Goal: Transaction & Acquisition: Book appointment/travel/reservation

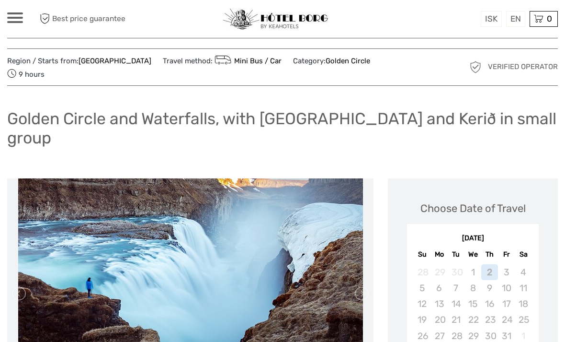
scroll to position [14, 0]
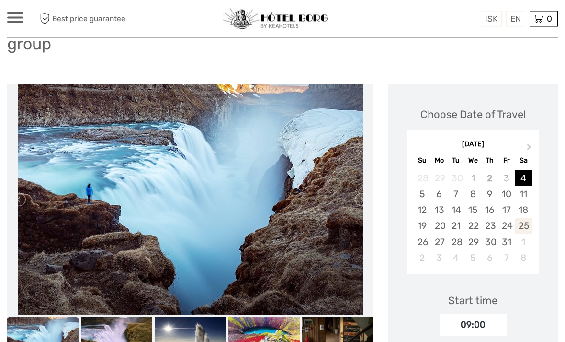
click at [527, 224] on div "25" at bounding box center [523, 226] width 17 height 16
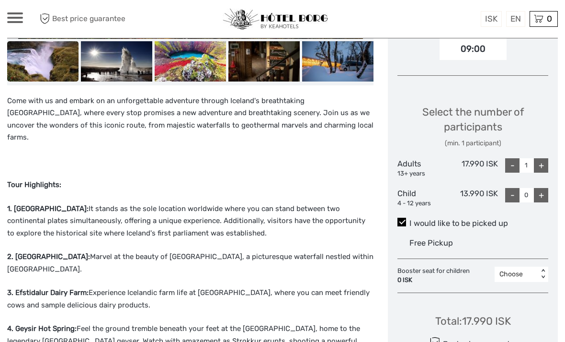
scroll to position [382, 0]
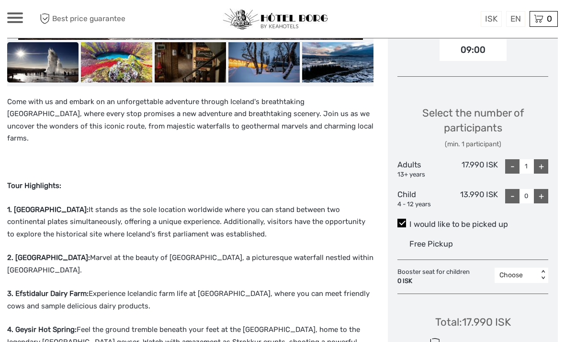
click at [545, 164] on div "+" at bounding box center [541, 166] width 14 height 14
click at [541, 163] on div "+" at bounding box center [541, 166] width 14 height 14
click at [543, 167] on div "+" at bounding box center [541, 166] width 14 height 14
type input "4"
click at [555, 117] on div "Choose Date of Travel Next Month October 2025 Su Mo Tu We Th Fr Sa 28 29 30 1 2…" at bounding box center [473, 104] width 170 height 589
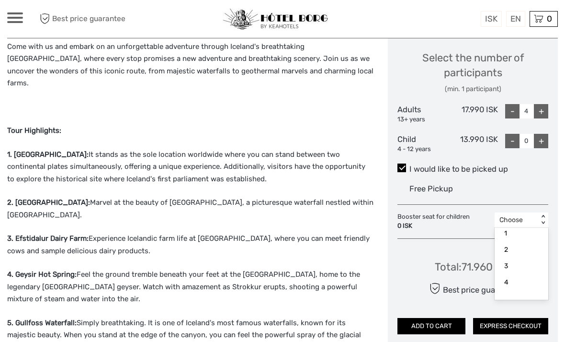
scroll to position [28, 0]
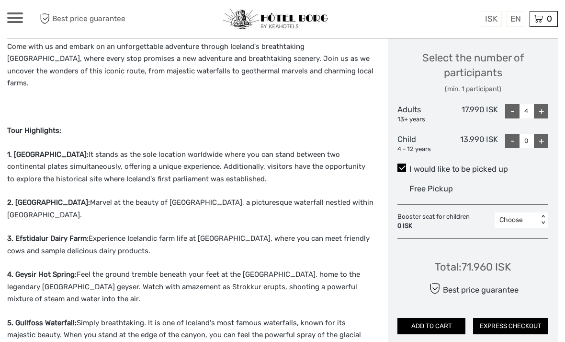
click at [547, 167] on label "I would like to be picked up" at bounding box center [473, 168] width 151 height 11
click at [410, 165] on input "I would like to be picked up" at bounding box center [410, 165] width 0 height 0
click at [406, 163] on span at bounding box center [402, 167] width 9 height 9
click at [410, 165] on input "I would like to be picked up" at bounding box center [410, 165] width 0 height 0
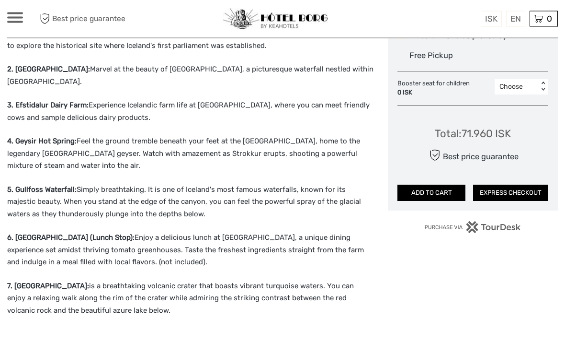
scroll to position [571, 0]
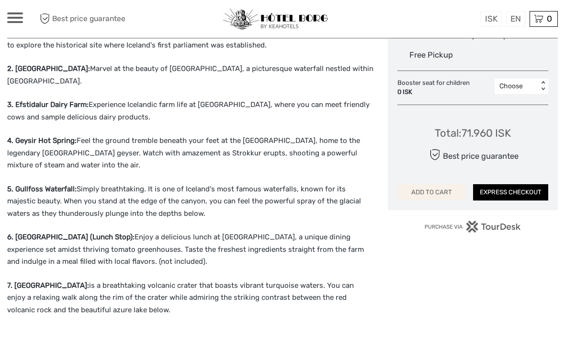
click at [443, 187] on button "ADD TO CART" at bounding box center [432, 192] width 68 height 16
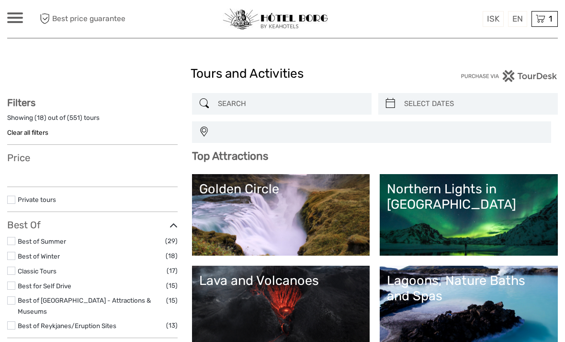
select select
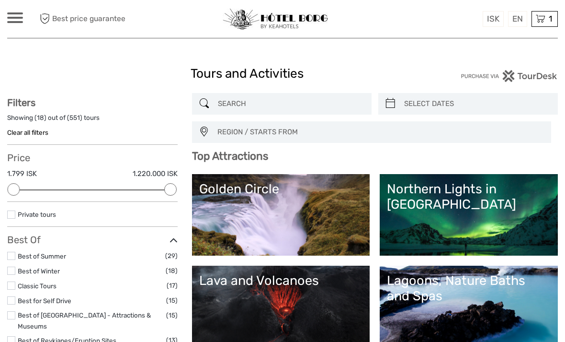
click at [260, 102] on input "search" at bounding box center [290, 103] width 153 height 17
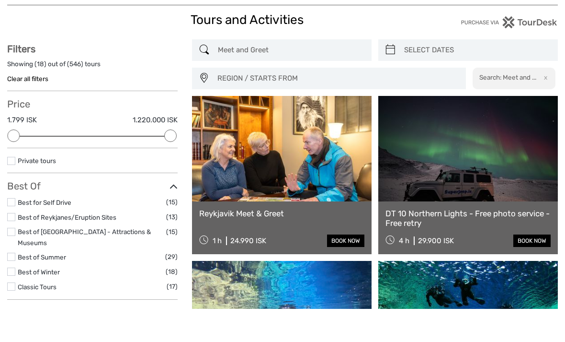
scroll to position [21, 0]
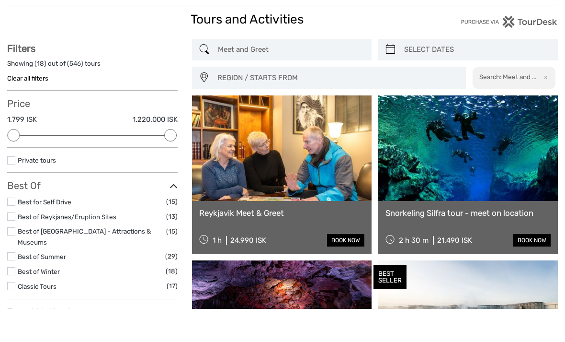
type input "Meet and Greet"
type input "02/10/2025"
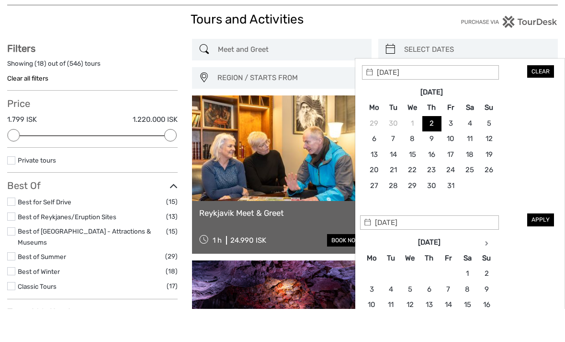
click at [439, 74] on input "search" at bounding box center [477, 82] width 153 height 17
type input "22/10/2025"
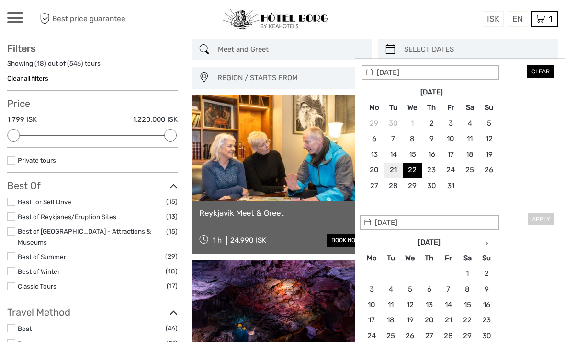
type input "20/10/2025"
click at [286, 168] on link at bounding box center [282, 147] width 180 height 105
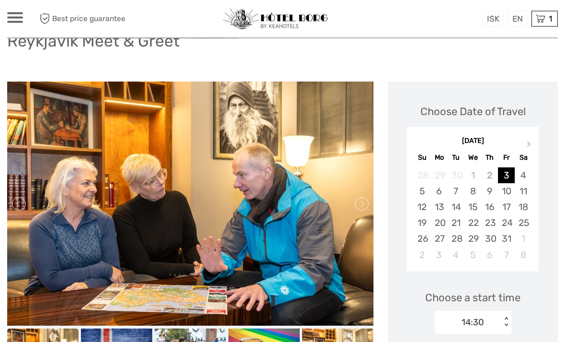
scroll to position [80, 0]
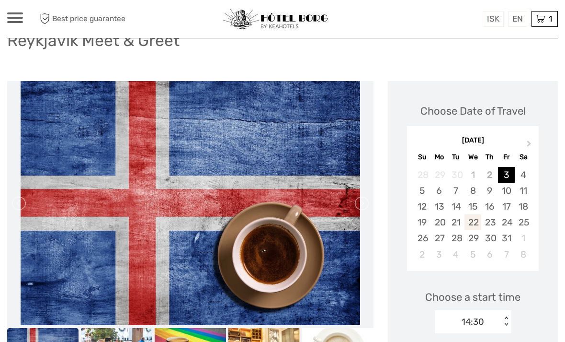
click at [476, 223] on div "22" at bounding box center [473, 222] width 17 height 16
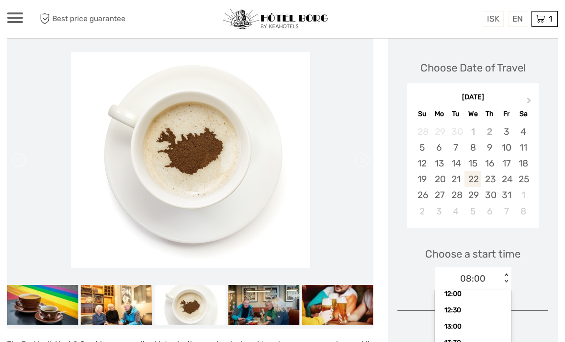
scroll to position [144, 0]
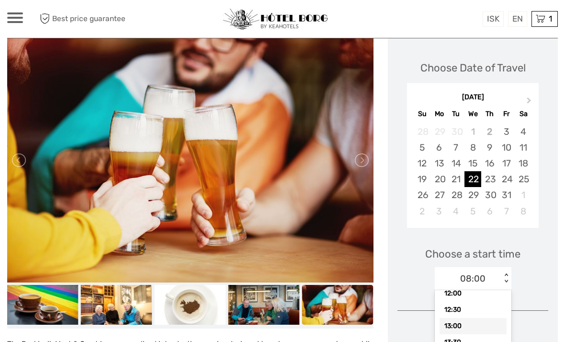
click at [463, 323] on div "13:00" at bounding box center [473, 326] width 67 height 16
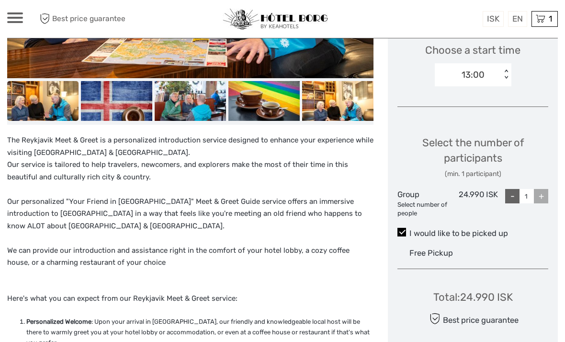
scroll to position [329, 0]
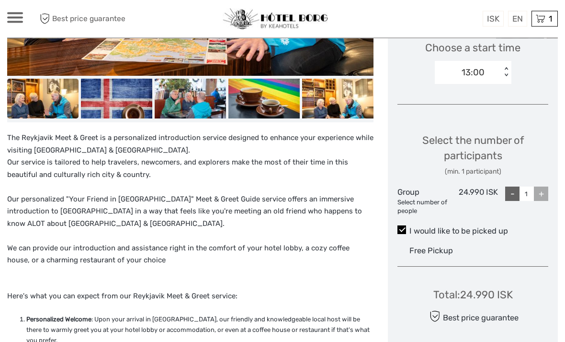
click at [546, 187] on div "+" at bounding box center [541, 194] width 14 height 14
click at [540, 195] on div "+" at bounding box center [541, 194] width 14 height 14
click at [543, 194] on div "+" at bounding box center [541, 194] width 14 height 14
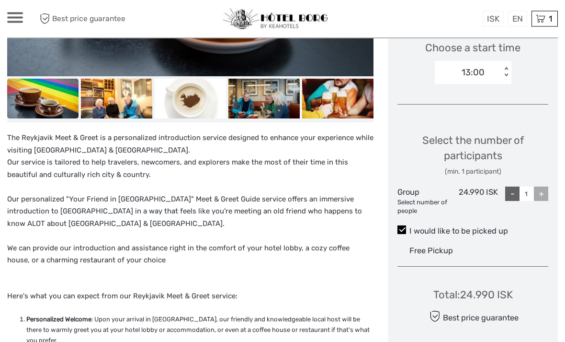
click at [526, 192] on input "1" at bounding box center [527, 194] width 14 height 14
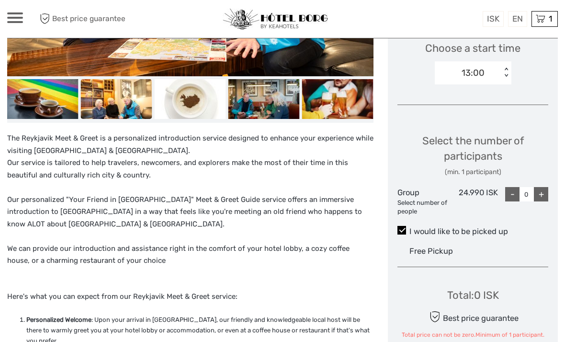
type input "4"
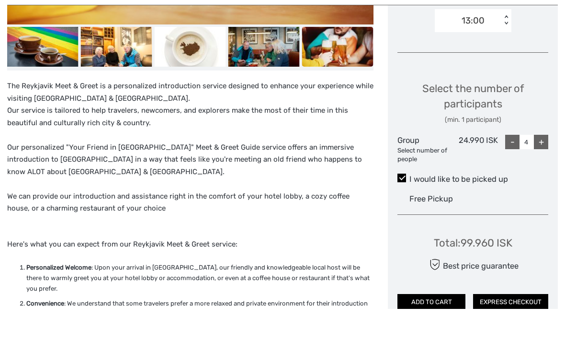
scroll to position [359, 0]
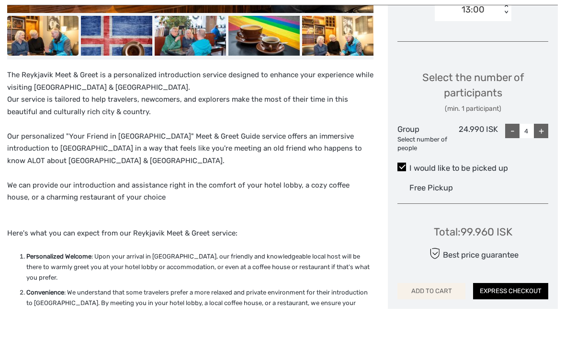
click at [448, 316] on button "ADD TO CART" at bounding box center [432, 324] width 68 height 16
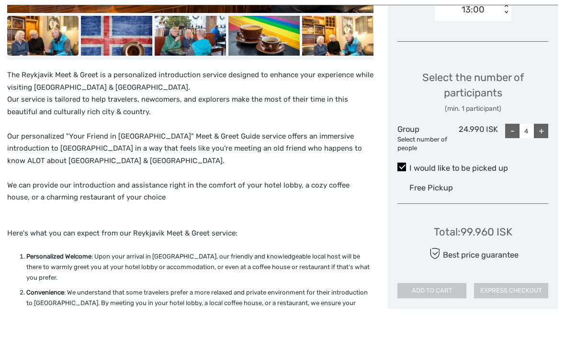
scroll to position [392, 0]
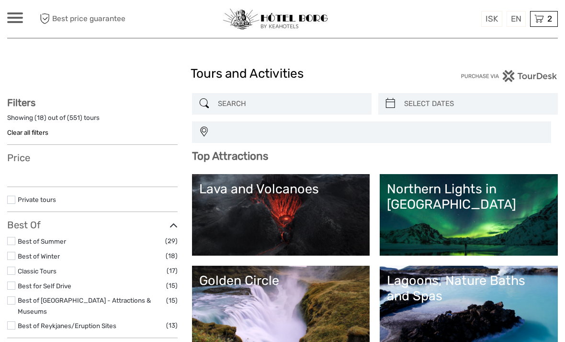
select select
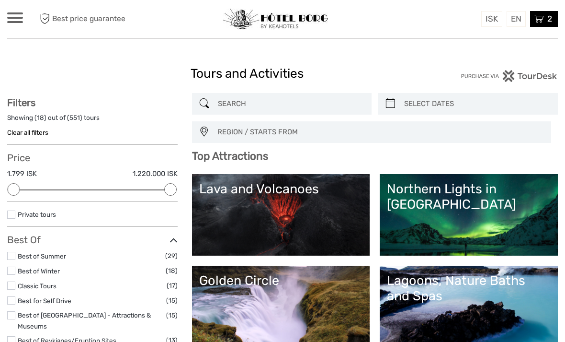
click at [552, 19] on span "2" at bounding box center [550, 19] width 8 height 10
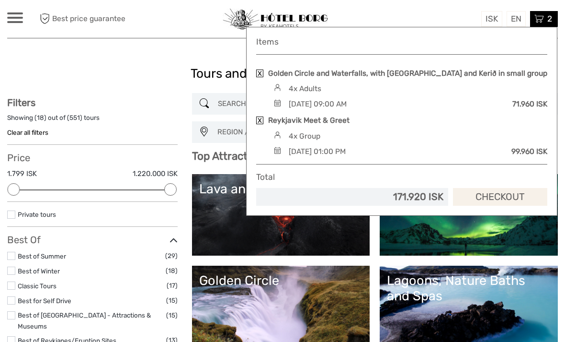
click at [509, 194] on link "Checkout" at bounding box center [500, 197] width 94 height 18
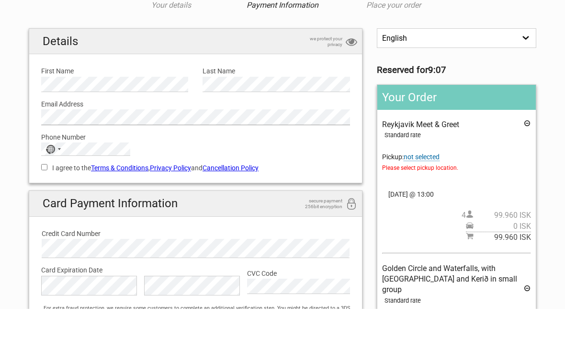
scroll to position [25, 0]
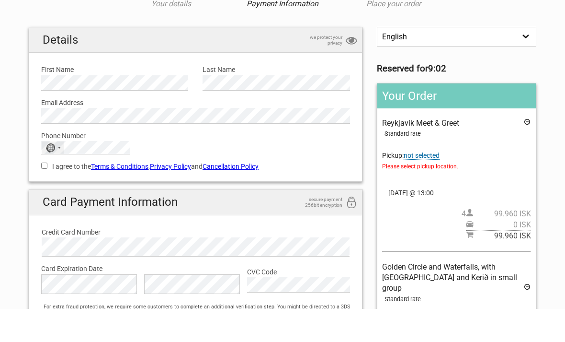
click at [57, 174] on div "No country selected" at bounding box center [53, 180] width 22 height 12
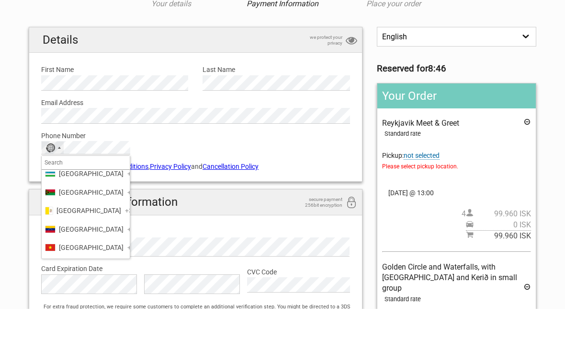
scroll to position [4456, 0]
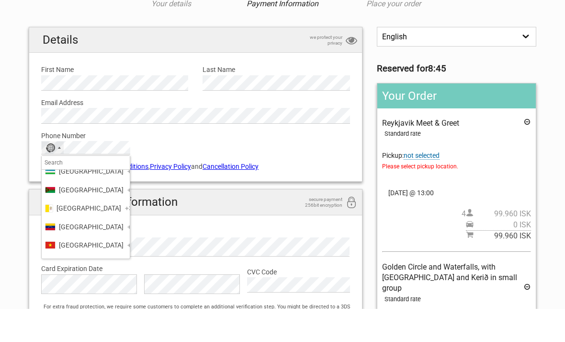
click at [85, 173] on span "United States" at bounding box center [91, 167] width 65 height 11
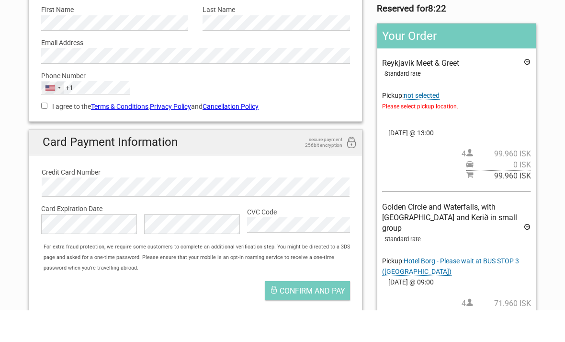
scroll to position [118, 0]
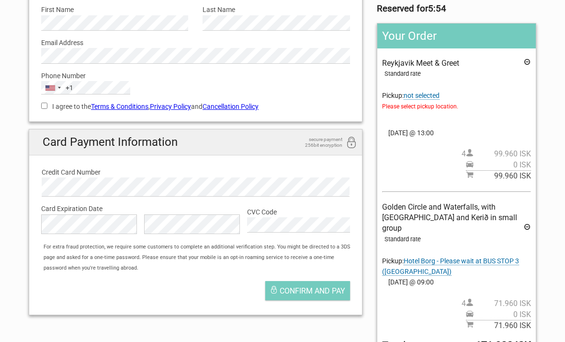
click at [438, 96] on span "not selected" at bounding box center [422, 96] width 36 height 8
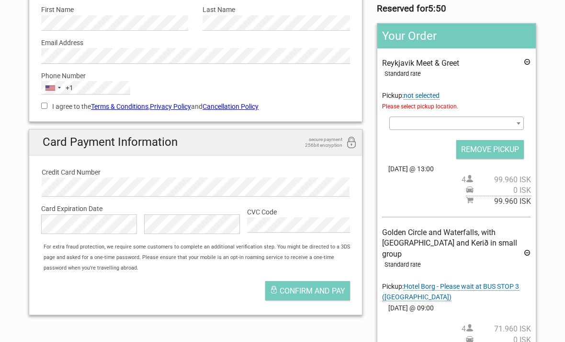
click at [419, 125] on span at bounding box center [457, 122] width 135 height 13
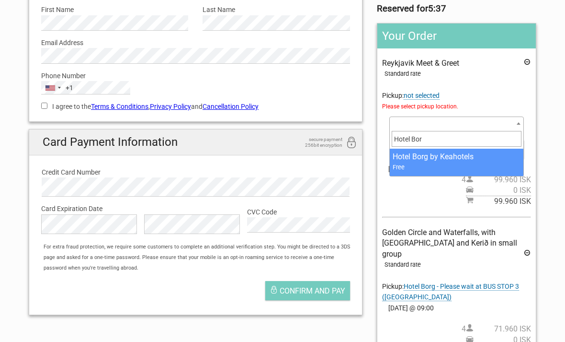
type input "Hotel Borg"
select select "1145313"
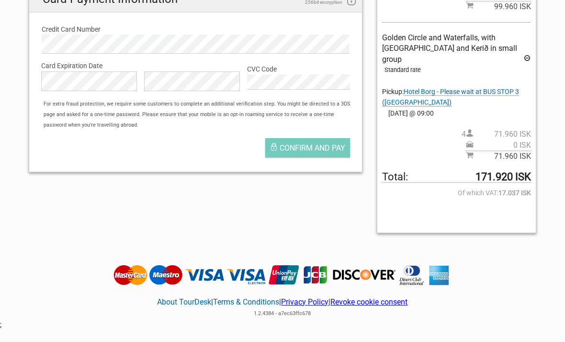
scroll to position [262, 0]
click at [316, 144] on span "Confirm and pay" at bounding box center [313, 147] width 66 height 9
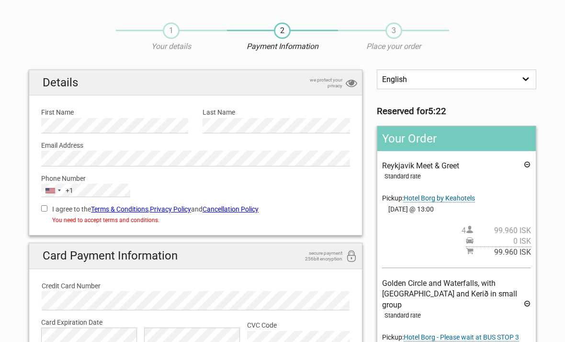
scroll to position [16, 0]
click at [44, 212] on label "I agree to the Terms & Conditions , Privacy Policy and Cancellation Policy" at bounding box center [195, 209] width 309 height 11
click at [44, 211] on input "I agree to the Terms & Conditions , Privacy Policy and Cancellation Policy" at bounding box center [44, 208] width 6 height 6
checkbox input "true"
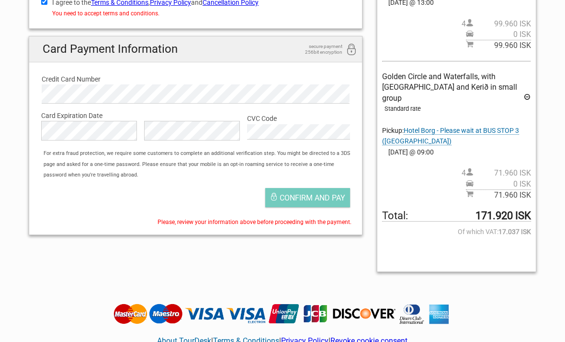
scroll to position [222, 0]
click at [318, 198] on span "Confirm and pay" at bounding box center [313, 197] width 66 height 9
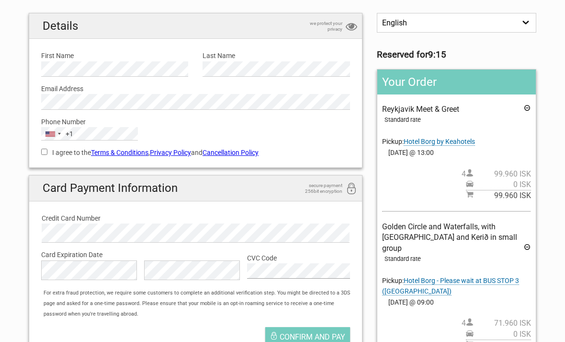
scroll to position [70, 0]
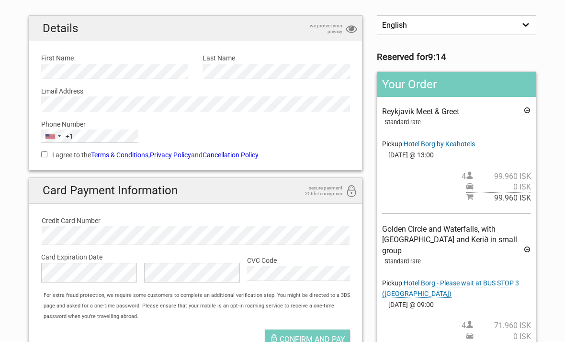
click at [47, 158] on label "I agree to the Terms & Conditions , Privacy Policy and Cancellation Policy" at bounding box center [195, 154] width 309 height 11
click at [47, 157] on input "I agree to the Terms & Conditions , Privacy Policy and Cancellation Policy" at bounding box center [44, 154] width 6 height 6
checkbox input "true"
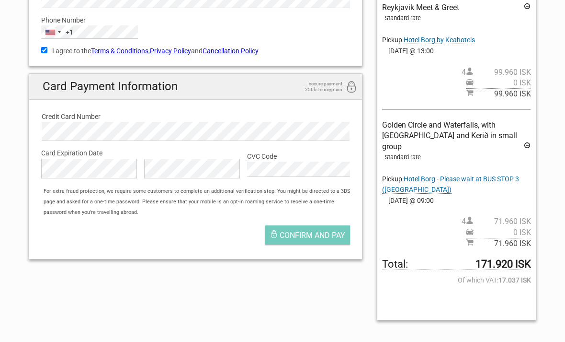
scroll to position [176, 0]
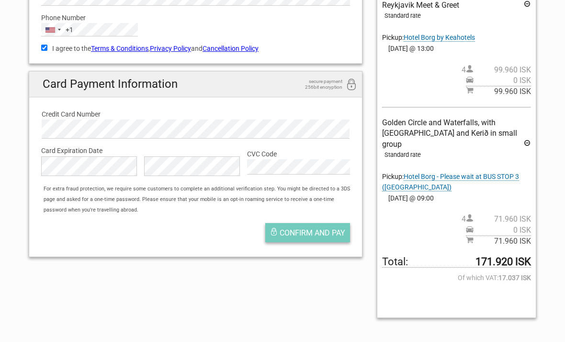
click at [303, 235] on span "Confirm and pay" at bounding box center [313, 232] width 66 height 9
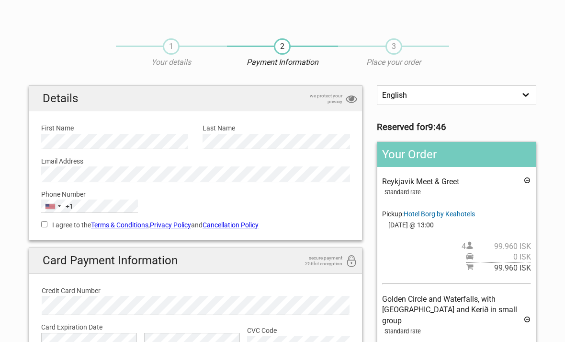
click at [407, 59] on p "Place your order" at bounding box center [393, 62] width 111 height 11
click at [404, 44] on div "3 Place your order" at bounding box center [393, 53] width 111 height 30
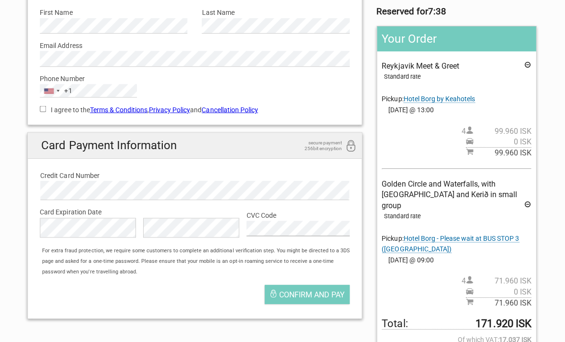
scroll to position [115, 0]
click at [316, 294] on span "Confirm and pay" at bounding box center [313, 293] width 66 height 9
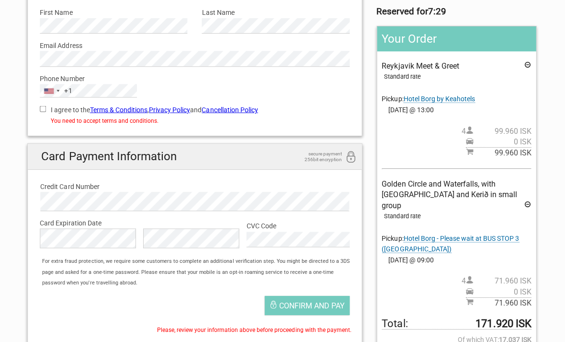
click at [46, 112] on label "I agree to the Terms & Conditions , Privacy Policy and Cancellation Policy" at bounding box center [195, 109] width 309 height 11
click at [46, 112] on input "I agree to the Terms & Conditions , Privacy Policy and Cancellation Policy" at bounding box center [44, 108] width 6 height 6
checkbox input "true"
click at [317, 302] on span "Confirm and pay" at bounding box center [313, 304] width 66 height 9
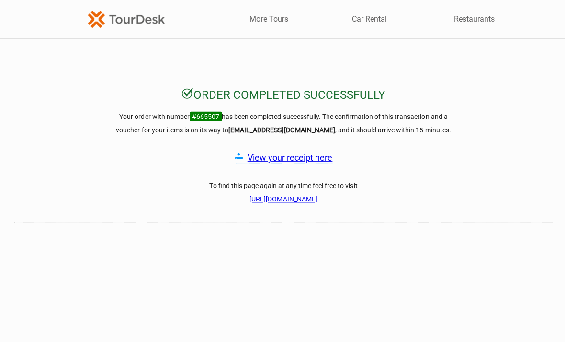
click at [320, 158] on link "View your receipt here" at bounding box center [289, 157] width 85 height 10
